Goal: Check status

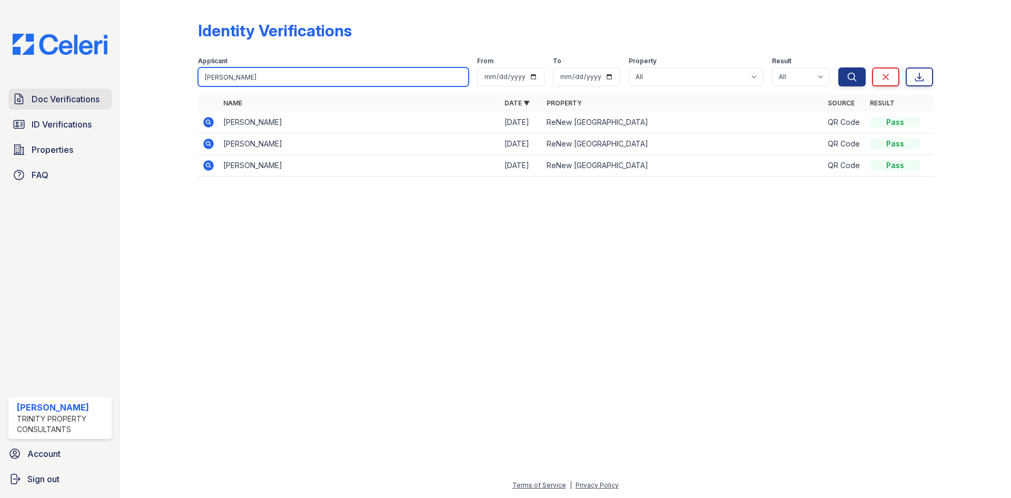
drag, startPoint x: 283, startPoint y: 73, endPoint x: 110, endPoint y: 91, distance: 174.7
click at [110, 91] on div "Doc Verifications ID Verifications Properties FAQ [PERSON_NAME] Trinity Propert…" at bounding box center [505, 249] width 1011 height 498
type input "[PERSON_NAME]"
click at [838, 67] on button "Search" at bounding box center [851, 76] width 27 height 19
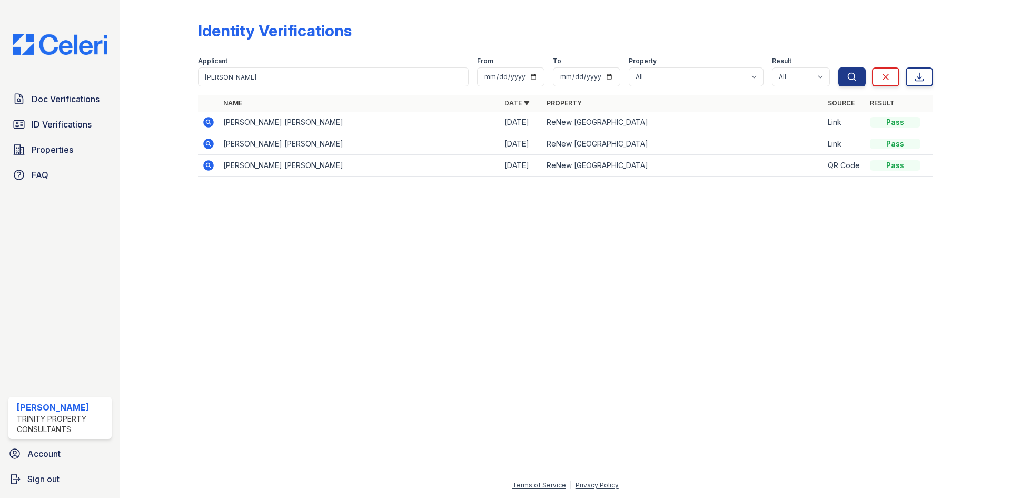
drag, startPoint x: 209, startPoint y: 123, endPoint x: 54, endPoint y: 148, distance: 156.9
click at [208, 123] on icon at bounding box center [208, 122] width 13 height 13
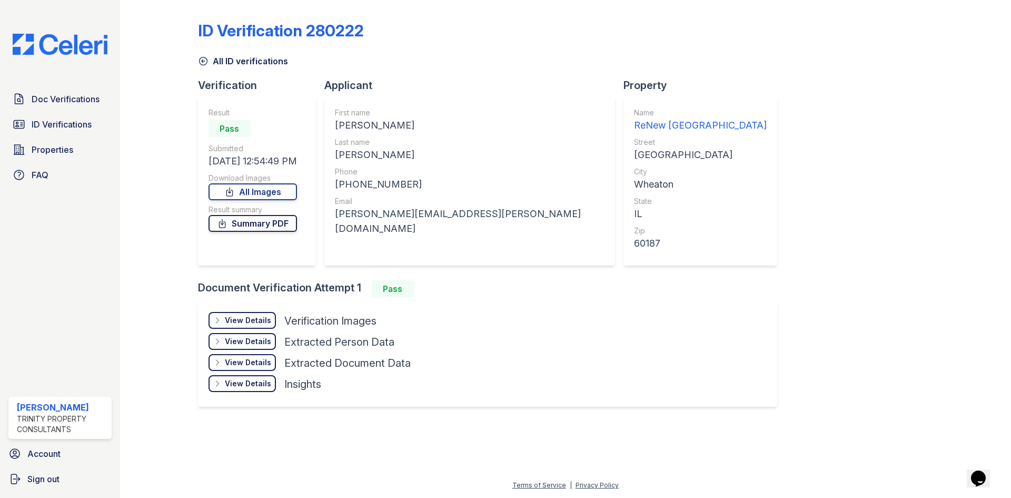
click at [257, 224] on link "Summary PDF" at bounding box center [253, 223] width 88 height 17
